Goal: Task Accomplishment & Management: Use online tool/utility

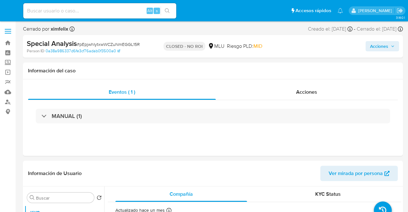
select select "10"
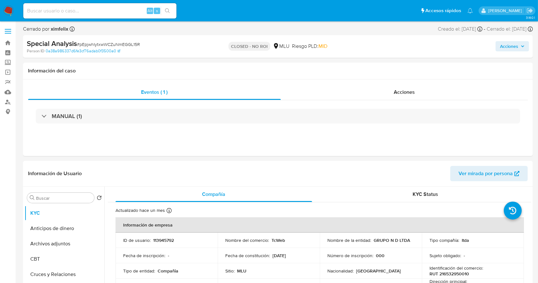
click at [10, 10] on img at bounding box center [8, 10] width 11 height 11
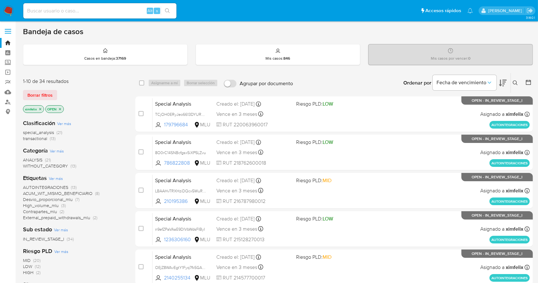
click at [503, 84] on icon at bounding box center [503, 83] width 8 height 8
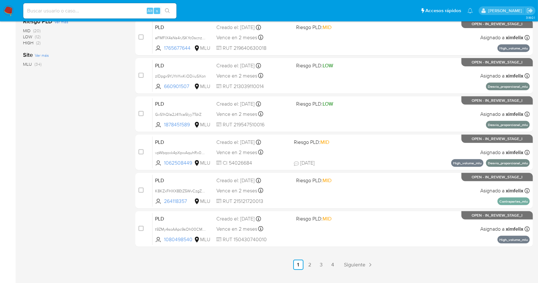
scroll to position [226, 0]
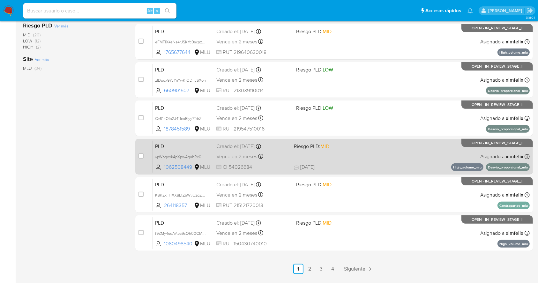
click at [406, 164] on span "[DATE] [DATE] 18:20" at bounding box center [369, 167] width 150 height 7
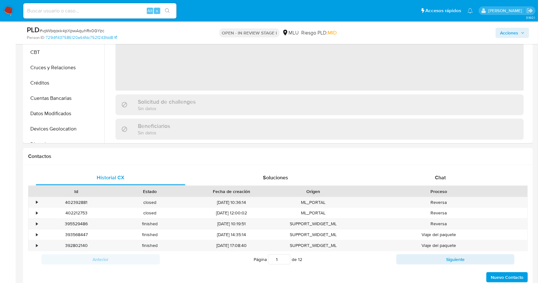
select select "10"
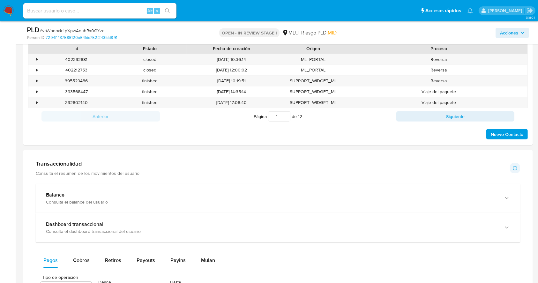
scroll to position [287, 0]
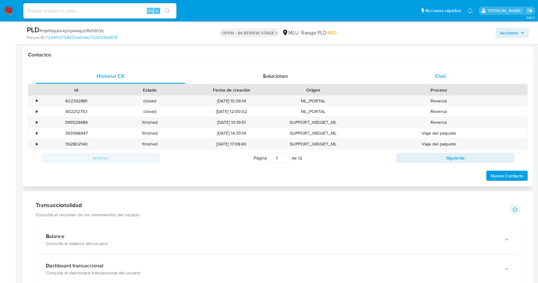
click at [463, 75] on div "Chat" at bounding box center [441, 76] width 150 height 15
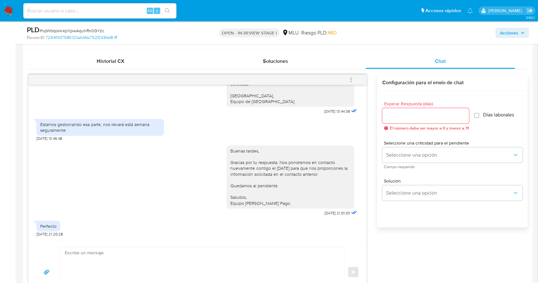
scroll to position [305, 0]
